Goal: Transaction & Acquisition: Purchase product/service

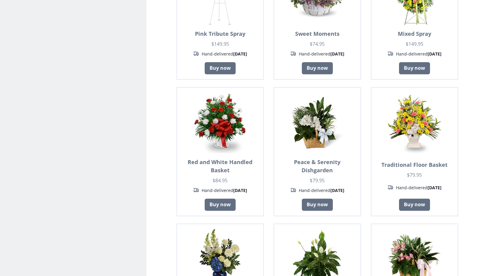
scroll to position [273, 0]
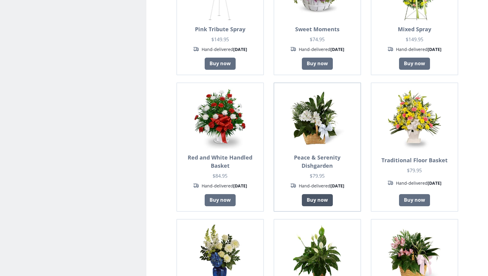
click at [325, 200] on link "Buy now" at bounding box center [317, 200] width 31 height 12
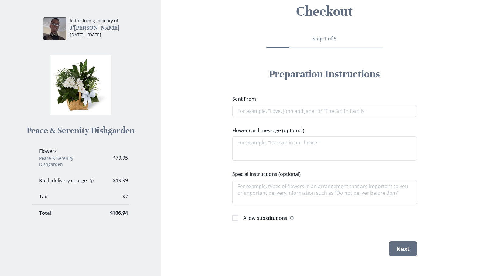
scroll to position [40, 0]
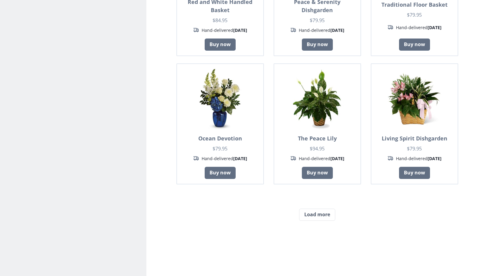
scroll to position [543, 0]
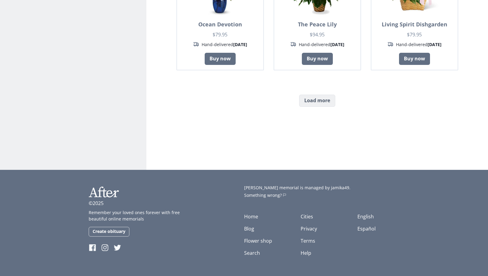
click at [315, 102] on button "Load more" at bounding box center [317, 101] width 36 height 12
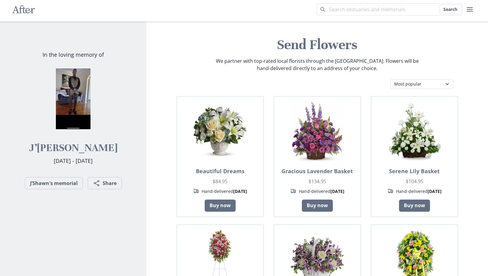
scroll to position [0, 0]
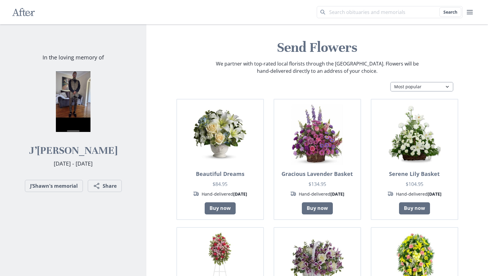
click at [451, 89] on select "Most popular Table arrangements Baskets Plants Funerals Standing sprays Wreaths…" at bounding box center [421, 87] width 63 height 10
click at [52, 184] on link "J’Shawn's memorial" at bounding box center [54, 186] width 58 height 12
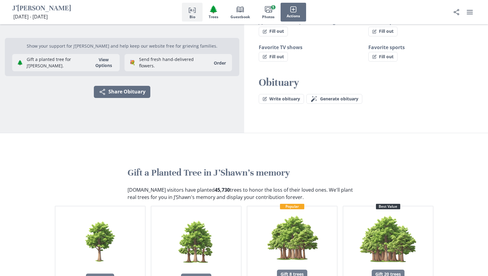
scroll to position [152, 0]
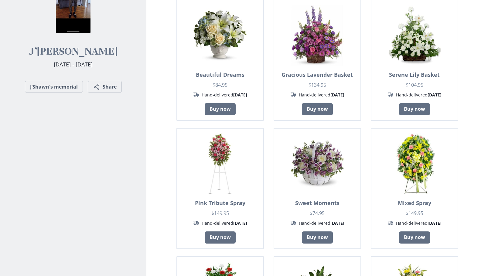
scroll to position [61, 0]
